Goal: Task Accomplishment & Management: Complete application form

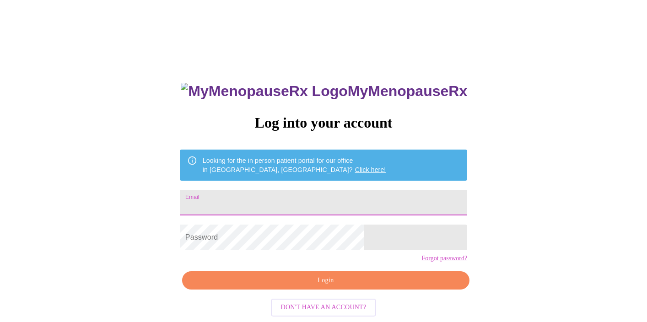
type input "karenwinter6@mac.com"
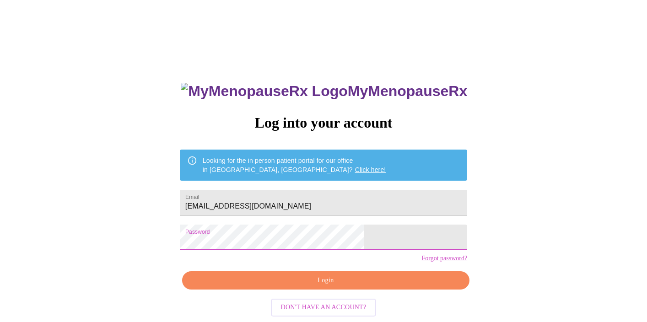
click at [329, 286] on span "Login" at bounding box center [326, 280] width 266 height 11
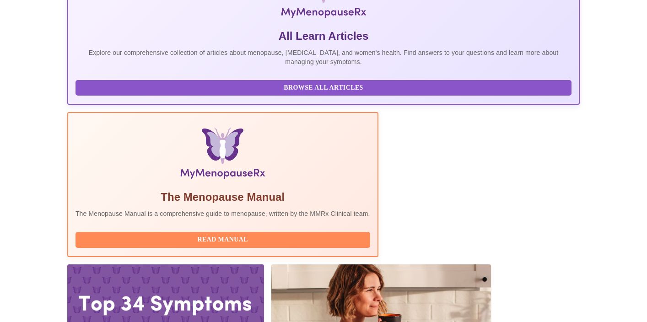
scroll to position [312, 0]
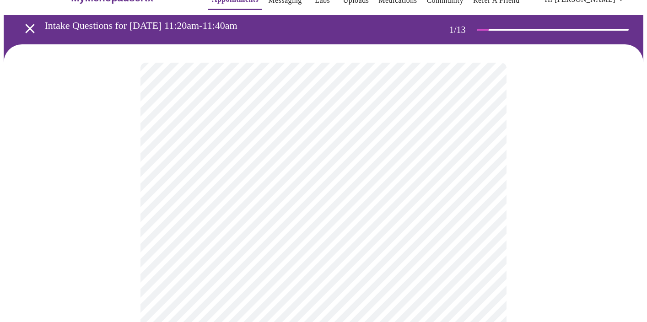
scroll to position [85, 0]
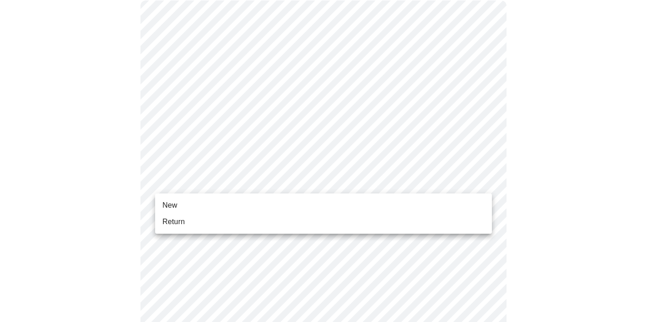
click at [232, 218] on li "Return" at bounding box center [323, 222] width 337 height 16
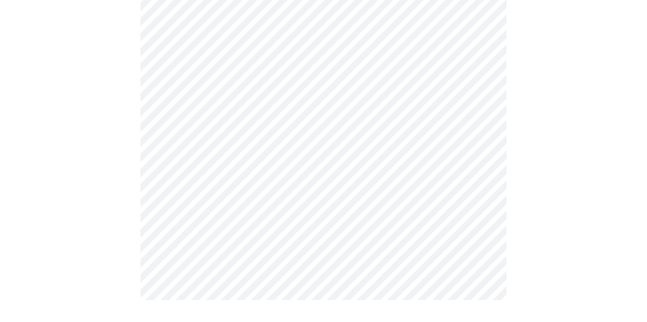
scroll to position [0, 0]
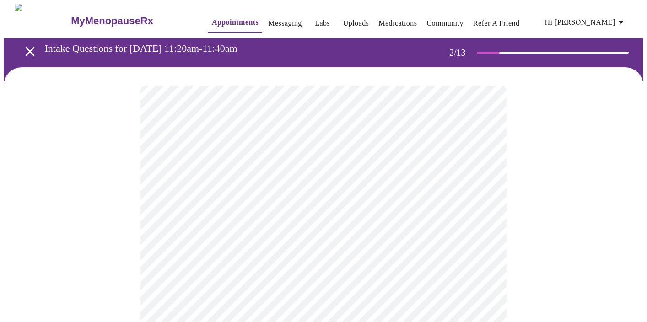
click at [383, 195] on body "MyMenopauseRx Appointments Messaging Labs Uploads Medications Community Refer a…" at bounding box center [324, 278] width 640 height 549
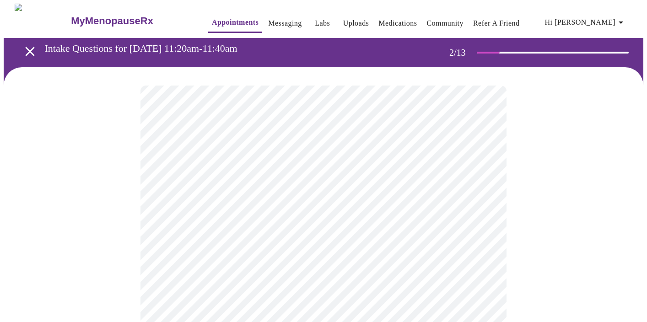
scroll to position [125, 0]
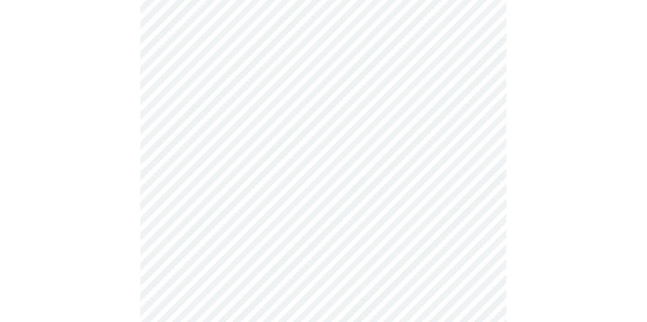
click at [326, 61] on body "MyMenopauseRx Appointments Messaging Labs Uploads Medications Community Refer a…" at bounding box center [324, 151] width 640 height 544
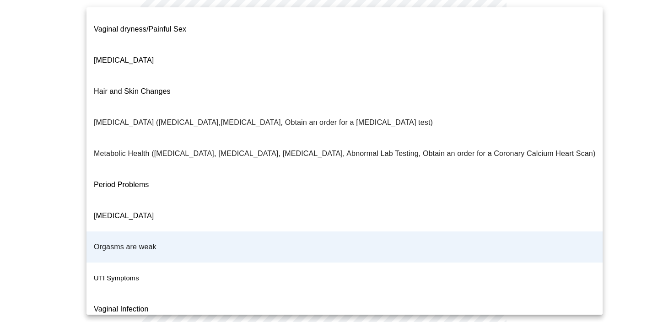
scroll to position [152, 0]
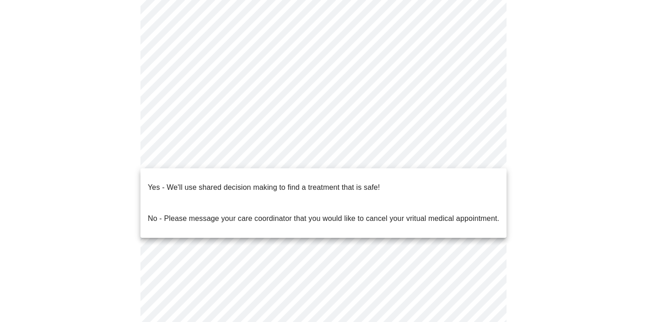
click at [306, 156] on body "MyMenopauseRx Appointments Messaging Labs Uploads Medications Community Refer a…" at bounding box center [324, 151] width 640 height 544
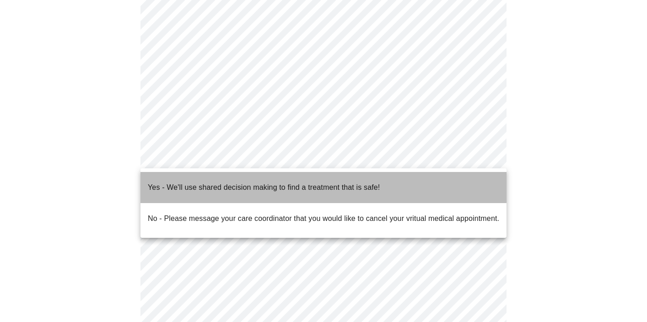
click at [300, 182] on p "Yes - We'll use shared decision making to find a treatment that is safe!" at bounding box center [264, 187] width 232 height 11
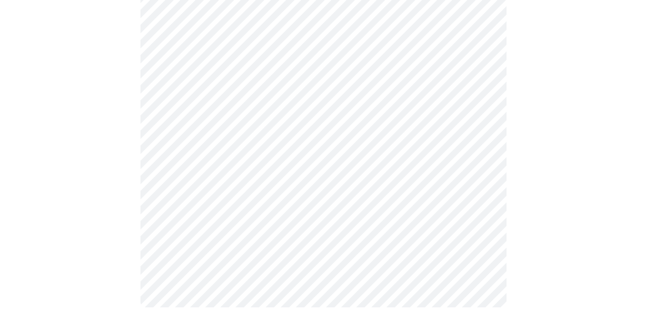
scroll to position [0, 0]
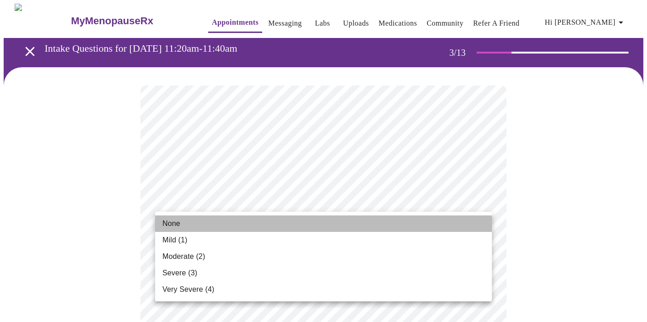
click at [337, 231] on li "None" at bounding box center [323, 224] width 337 height 16
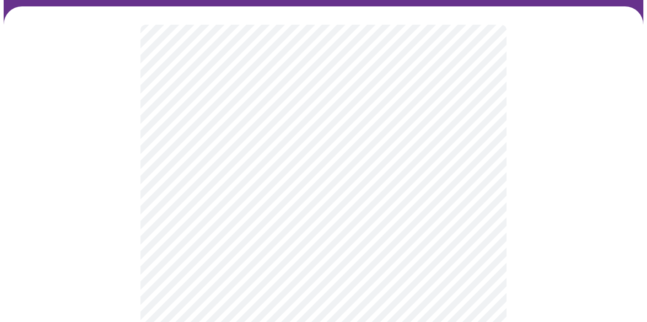
scroll to position [124, 0]
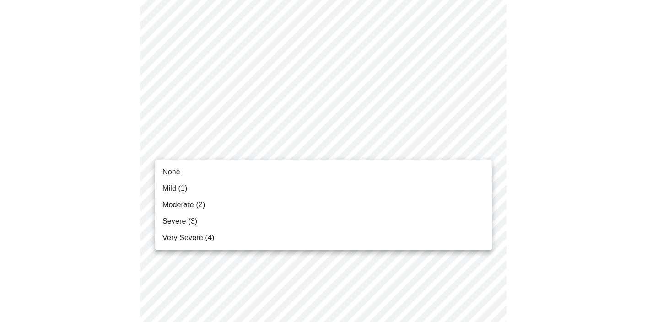
click at [299, 167] on li "None" at bounding box center [323, 172] width 337 height 16
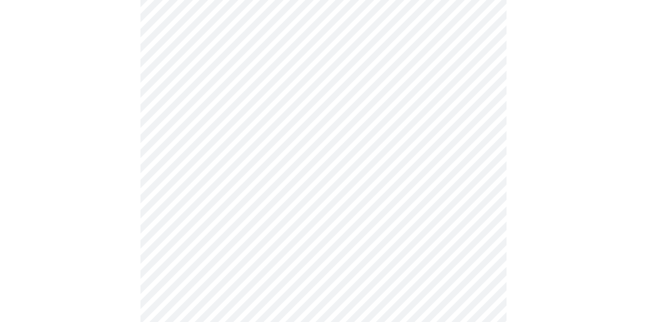
scroll to position [216, 0]
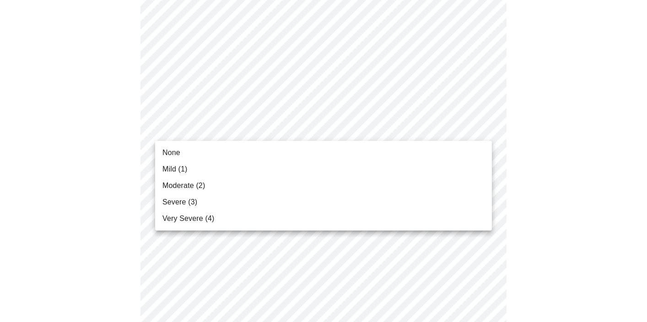
click at [238, 185] on li "Moderate (2)" at bounding box center [323, 186] width 337 height 16
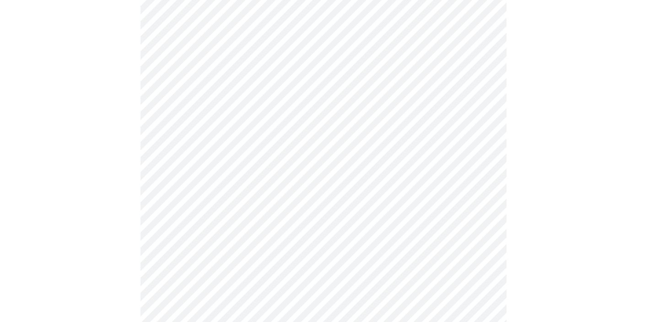
scroll to position [289, 0]
click at [272, 133] on body "MyMenopauseRx Appointments Messaging Labs Uploads Medications Community Refer a…" at bounding box center [324, 301] width 640 height 1175
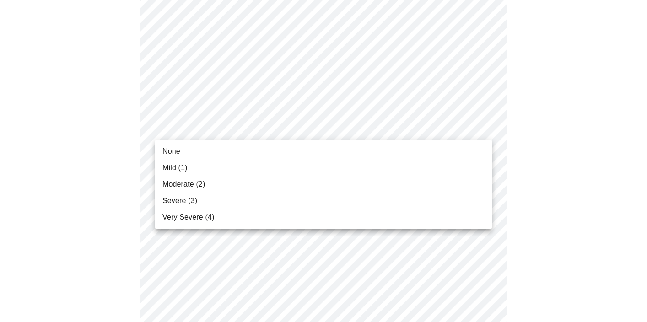
click at [237, 155] on li "None" at bounding box center [323, 151] width 337 height 16
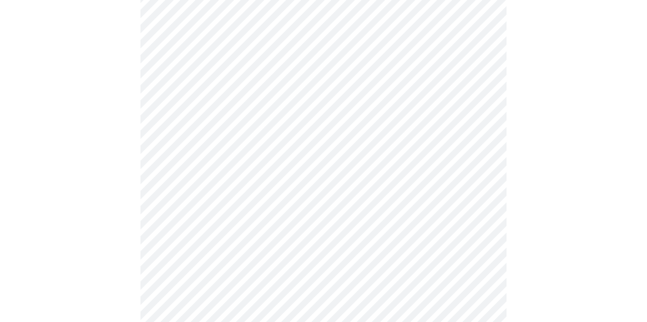
scroll to position [363, 0]
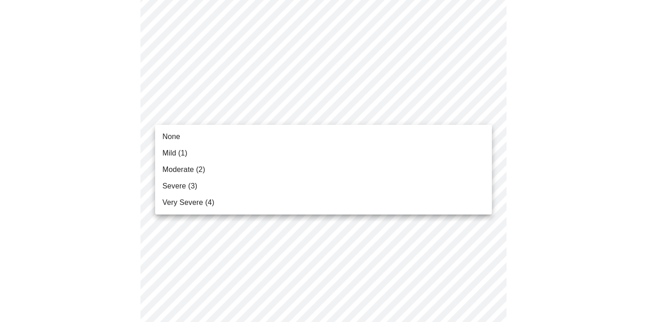
click at [257, 118] on body "MyMenopauseRx Appointments Messaging Labs Uploads Medications Community Refer a…" at bounding box center [324, 221] width 640 height 1163
click at [232, 153] on li "Mild (1)" at bounding box center [323, 153] width 337 height 16
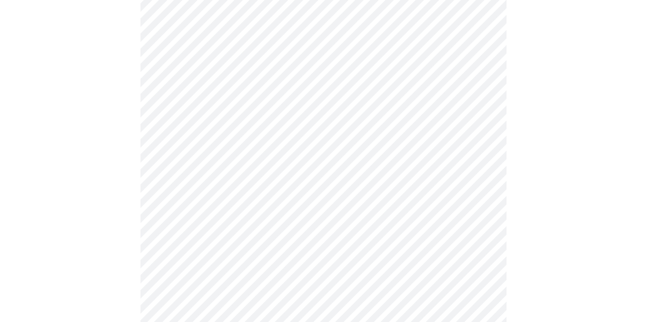
scroll to position [454, 0]
click at [263, 86] on body "MyMenopauseRx Appointments Messaging Labs Uploads Medications Community Refer a…" at bounding box center [324, 125] width 640 height 1150
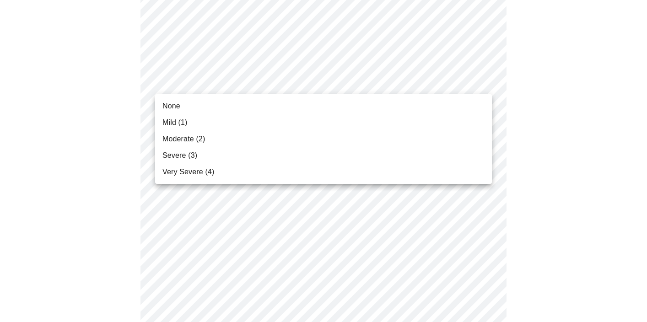
click at [239, 118] on li "Mild (1)" at bounding box center [323, 122] width 337 height 16
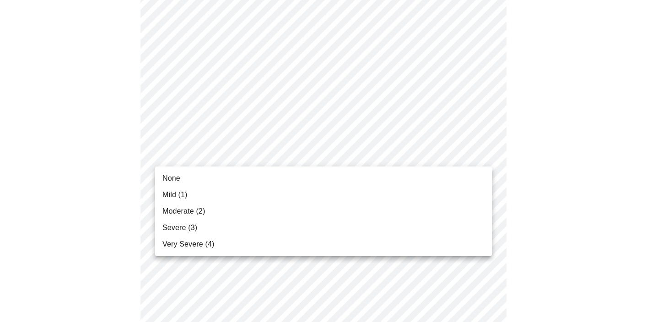
click at [238, 161] on body "MyMenopauseRx Appointments Messaging Labs Uploads Medications Community Refer a…" at bounding box center [324, 119] width 640 height 1138
click at [212, 194] on li "Mild (1)" at bounding box center [323, 195] width 337 height 16
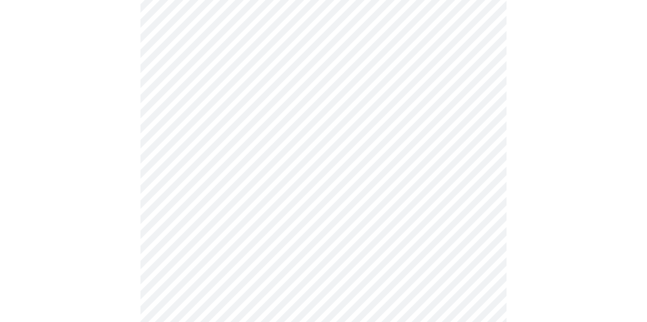
scroll to position [562, 0]
click at [221, 120] on body "MyMenopauseRx Appointments Messaging Labs Uploads Medications Community Refer a…" at bounding box center [324, 4] width 640 height 1126
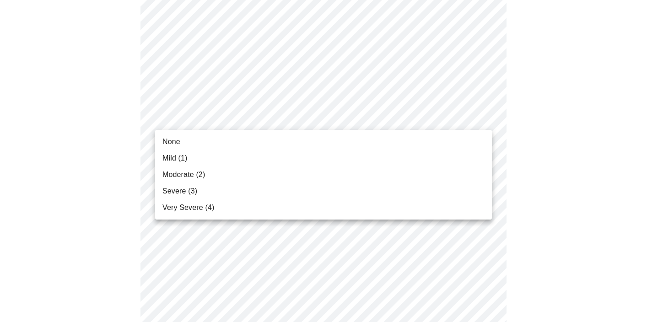
click at [207, 172] on li "Moderate (2)" at bounding box center [323, 175] width 337 height 16
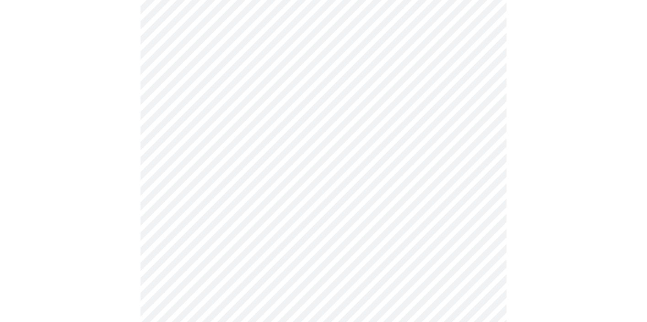
scroll to position [646, 0]
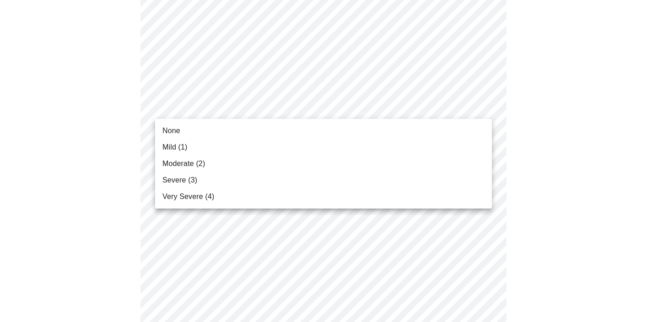
click at [213, 132] on li "None" at bounding box center [323, 131] width 337 height 16
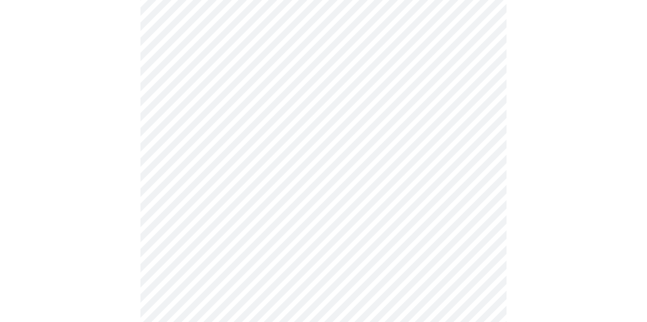
scroll to position [715, 0]
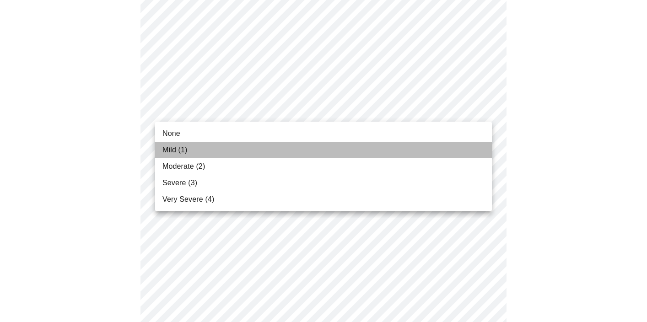
click at [201, 149] on li "Mild (1)" at bounding box center [323, 150] width 337 height 16
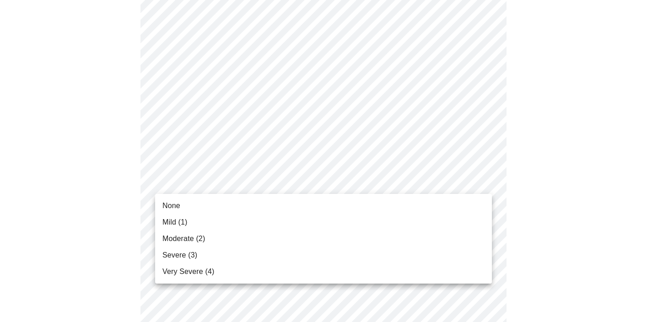
click at [206, 237] on li "Moderate (2)" at bounding box center [323, 239] width 337 height 16
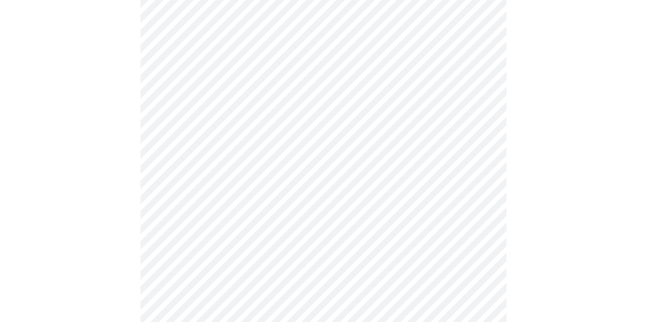
scroll to position [389, 0]
click at [303, 168] on body "MyMenopauseRx Appointments Messaging Labs Uploads Medications Community Refer a…" at bounding box center [324, 65] width 640 height 901
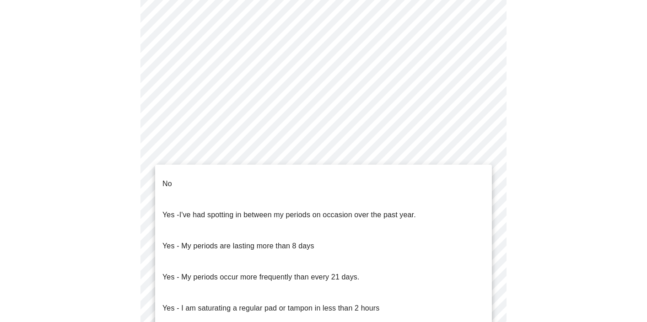
click at [287, 177] on li "No" at bounding box center [323, 183] width 337 height 31
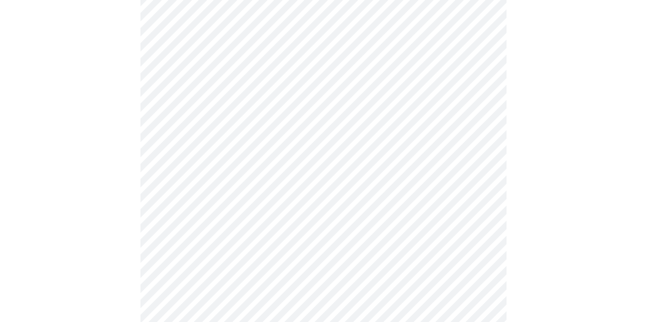
scroll to position [478, 0]
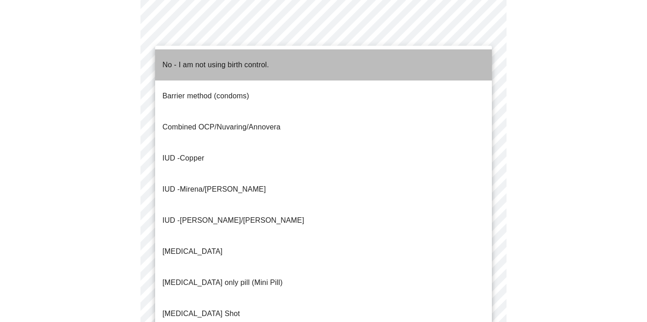
click at [263, 60] on p "No - I am not using birth control." at bounding box center [215, 64] width 107 height 11
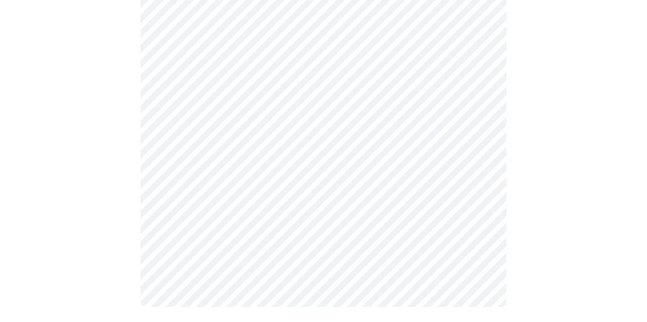
scroll to position [569, 0]
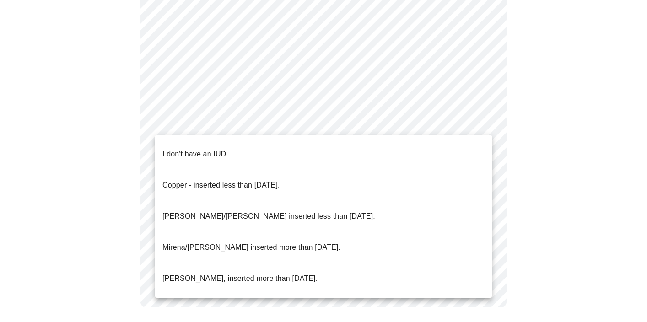
click at [216, 149] on p "I don't have an IUD." at bounding box center [195, 154] width 66 height 11
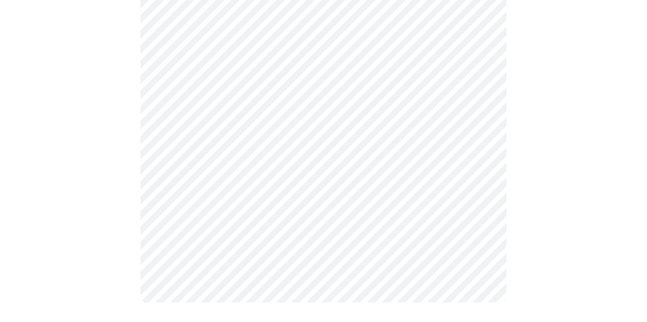
scroll to position [564, 0]
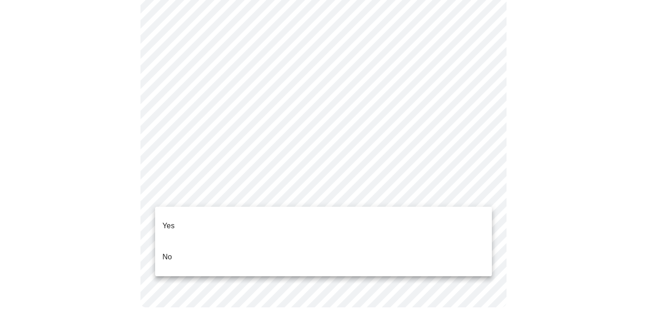
click at [194, 215] on li "Yes" at bounding box center [323, 226] width 337 height 31
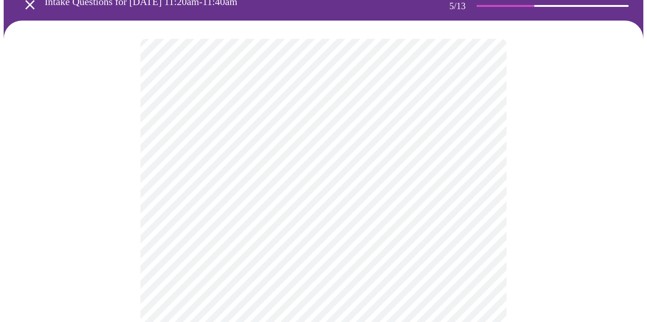
scroll to position [120, 0]
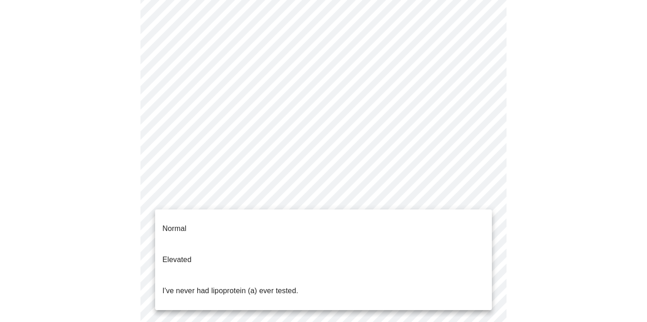
click at [470, 199] on body "MyMenopauseRx Appointments Messaging Labs Uploads Medications Community Refer a…" at bounding box center [324, 221] width 640 height 676
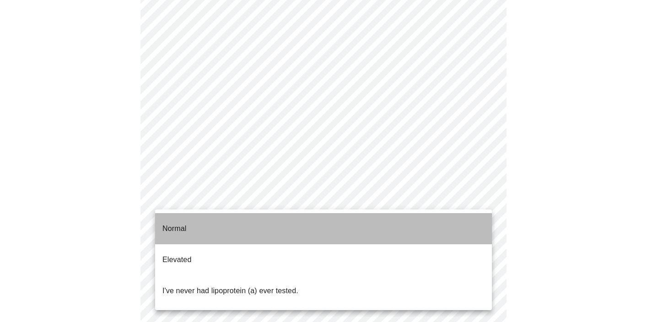
click at [400, 231] on li "Normal" at bounding box center [323, 228] width 337 height 31
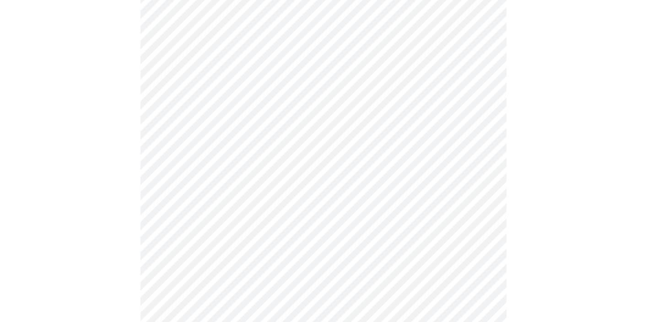
click at [565, 192] on div at bounding box center [324, 250] width 640 height 607
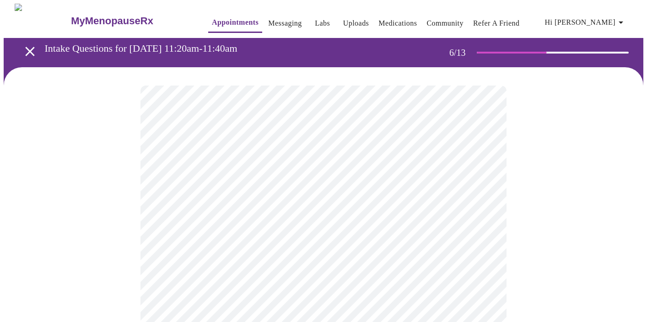
click at [542, 240] on div at bounding box center [324, 276] width 640 height 419
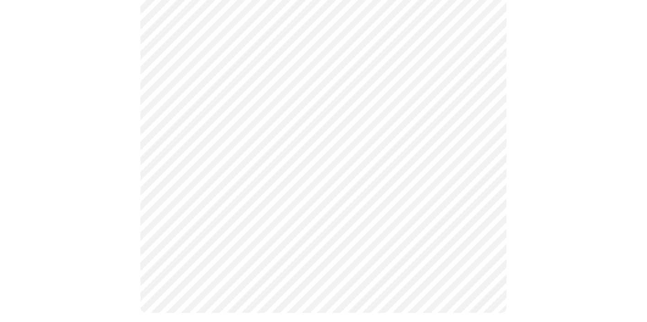
scroll to position [141, 0]
click at [588, 134] on div at bounding box center [324, 126] width 640 height 400
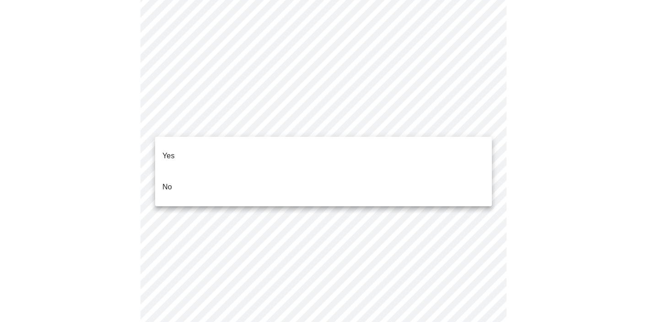
click at [358, 181] on li "No" at bounding box center [323, 187] width 337 height 31
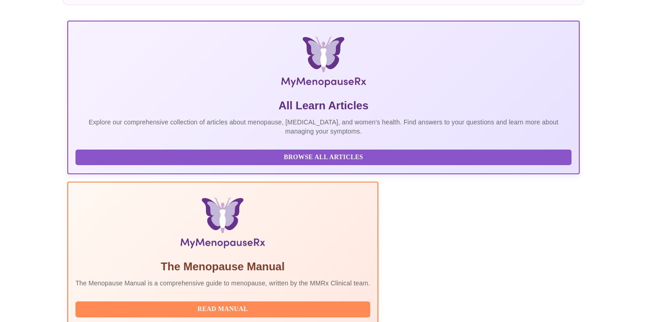
scroll to position [300, 0]
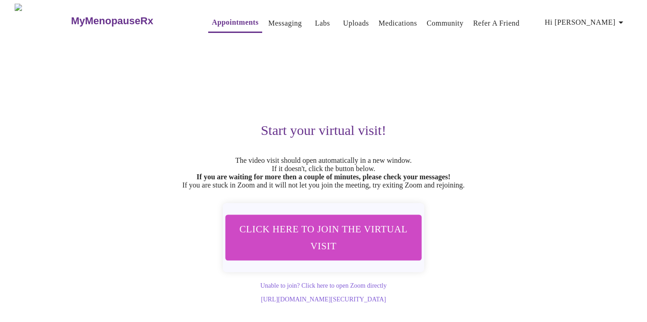
scroll to position [4, 0]
click at [306, 235] on span "Click here to join the virtual visit" at bounding box center [324, 238] width 172 height 34
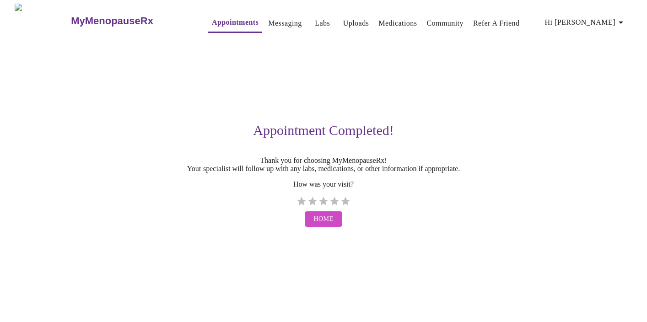
scroll to position [0, 0]
